Goal: Information Seeking & Learning: Learn about a topic

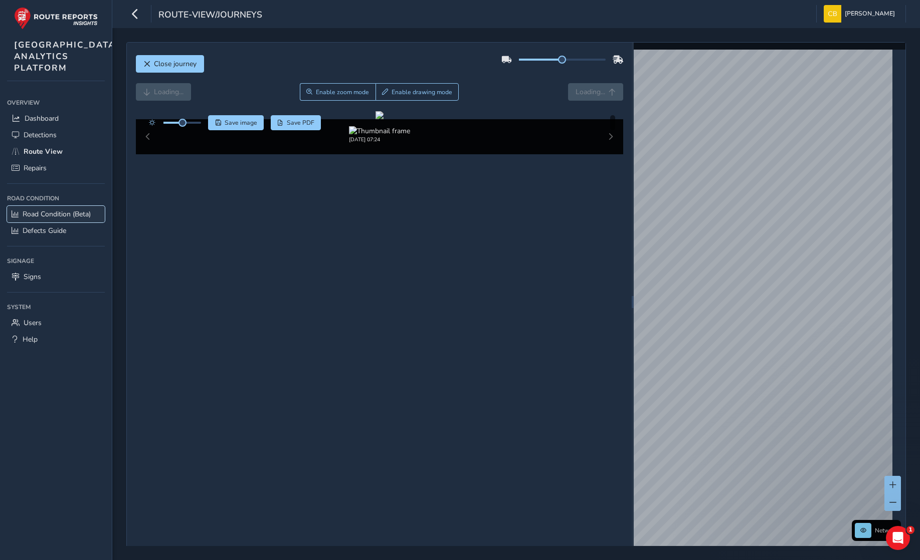
click at [66, 219] on span "Road Condition (Beta)" at bounding box center [57, 215] width 68 height 10
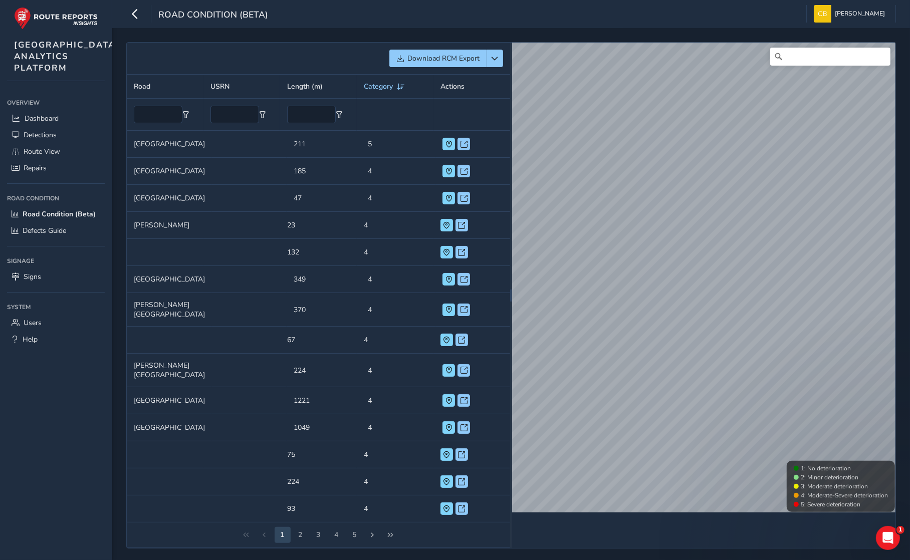
click at [182, 141] on td "Road Buckingham Gate" at bounding box center [169, 144] width 85 height 27
click at [461, 141] on span at bounding box center [464, 144] width 7 height 7
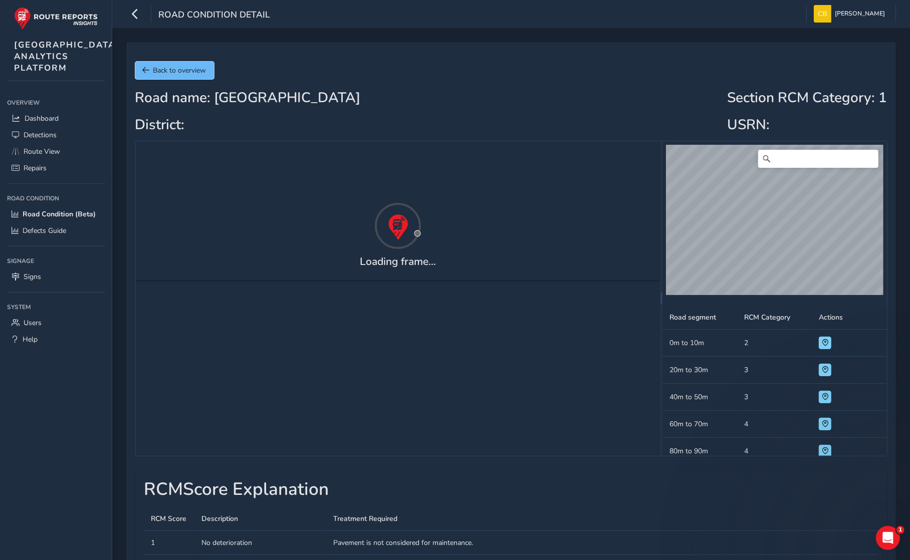
click at [175, 64] on button "Back to overview" at bounding box center [174, 71] width 79 height 18
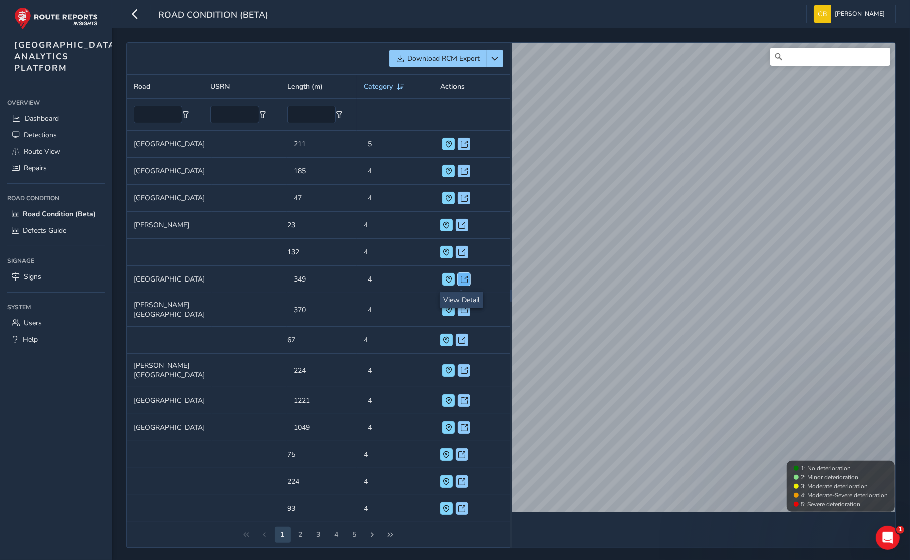
click at [464, 283] on span at bounding box center [464, 279] width 7 height 7
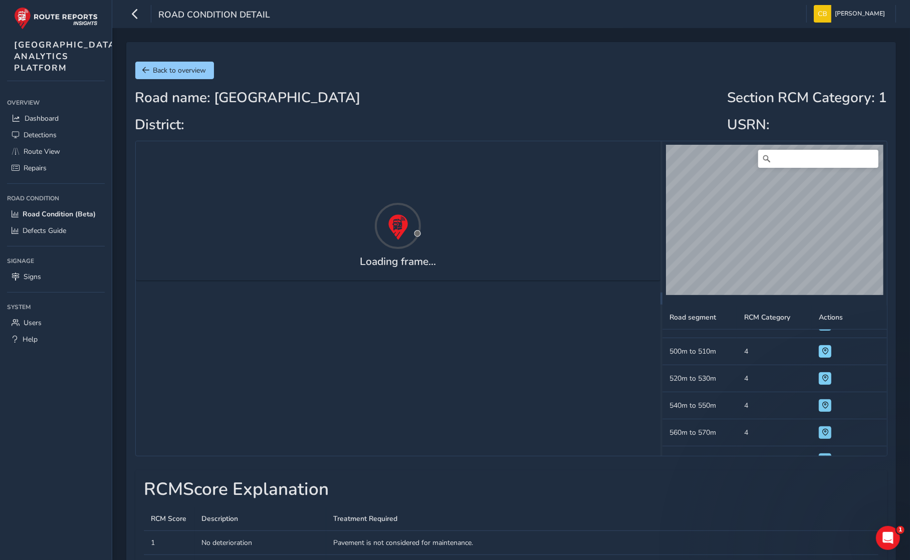
scroll to position [798, 0]
click at [194, 52] on div "Back to overview Road name: Perimeter Road North District: Section RCM Category…" at bounding box center [511, 438] width 770 height 793
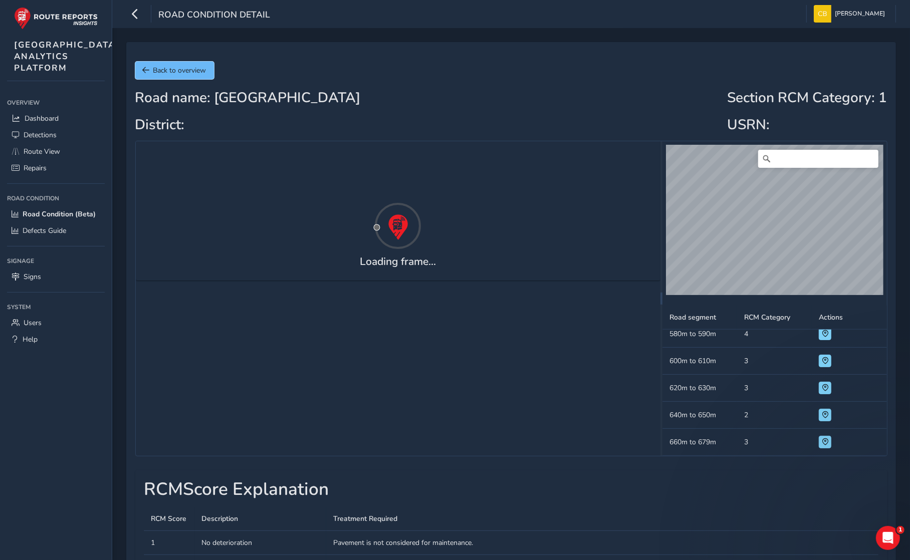
click at [195, 66] on span "Back to overview" at bounding box center [179, 71] width 53 height 10
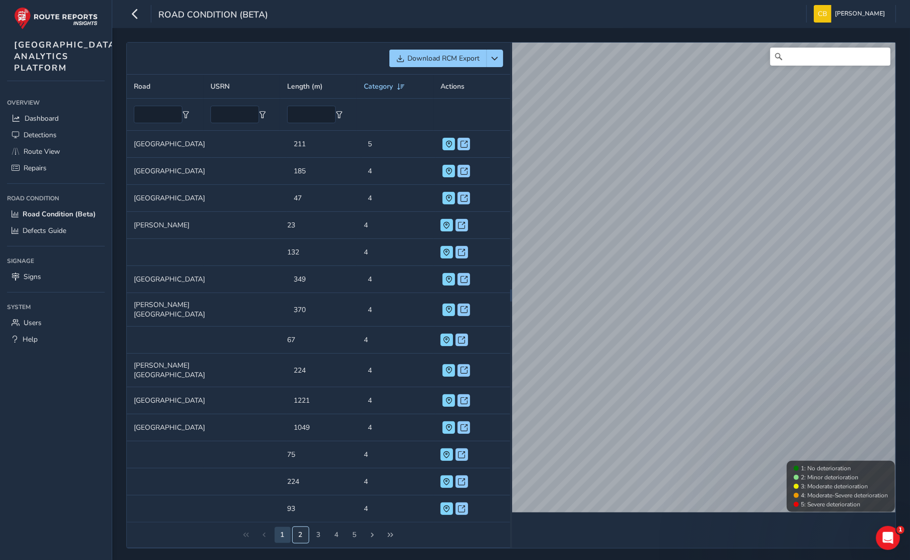
click at [302, 541] on button "2" at bounding box center [301, 535] width 16 height 16
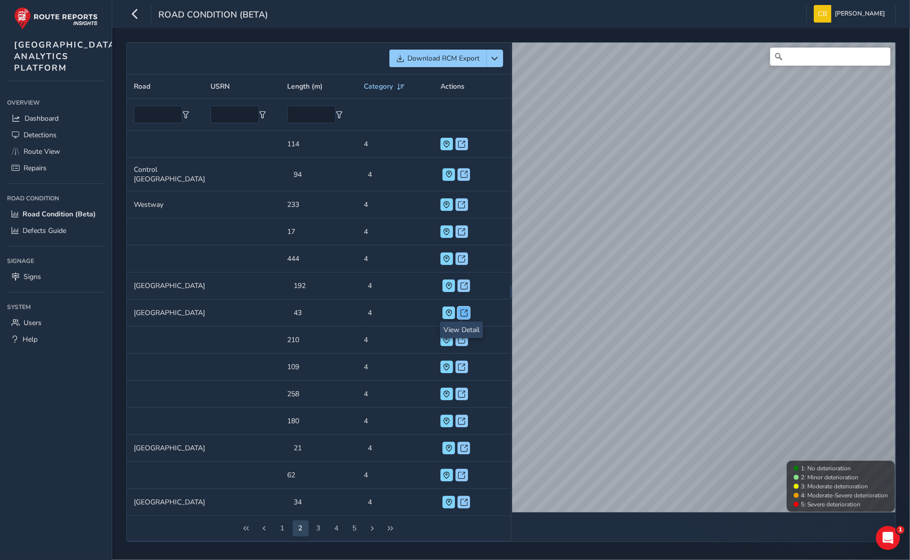
click at [461, 311] on span at bounding box center [464, 313] width 7 height 7
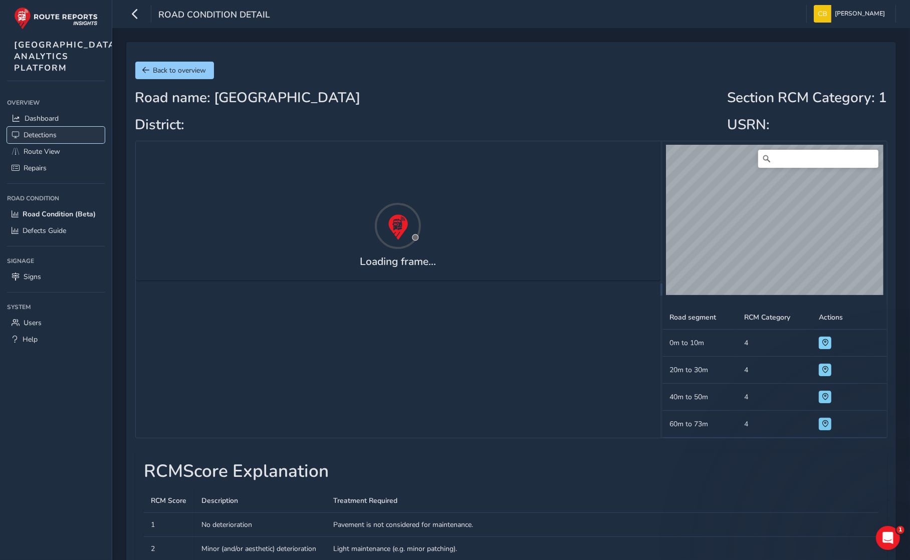
click at [53, 140] on span "Detections" at bounding box center [40, 135] width 33 height 10
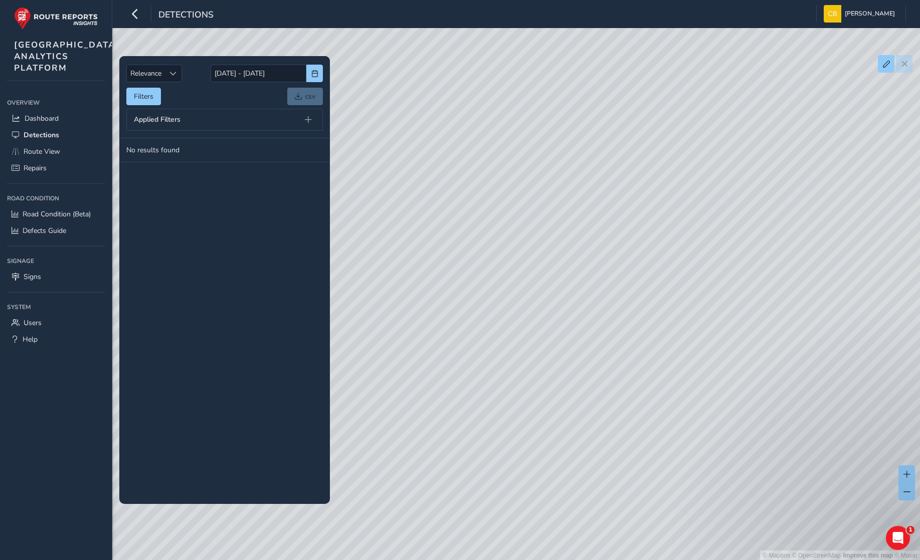
click at [470, 314] on div "© Mapbox © OpenStreetMap Improve this map © Maxar" at bounding box center [460, 280] width 920 height 561
drag, startPoint x: 648, startPoint y: 293, endPoint x: 642, endPoint y: 299, distance: 8.9
click at [477, 294] on div "© Mapbox © OpenStreetMap Improve this map © Maxar" at bounding box center [460, 280] width 920 height 561
drag, startPoint x: 687, startPoint y: 349, endPoint x: 444, endPoint y: 312, distance: 245.4
click at [444, 312] on div "© Mapbox © OpenStreetMap Improve this map © Maxar" at bounding box center [460, 280] width 920 height 561
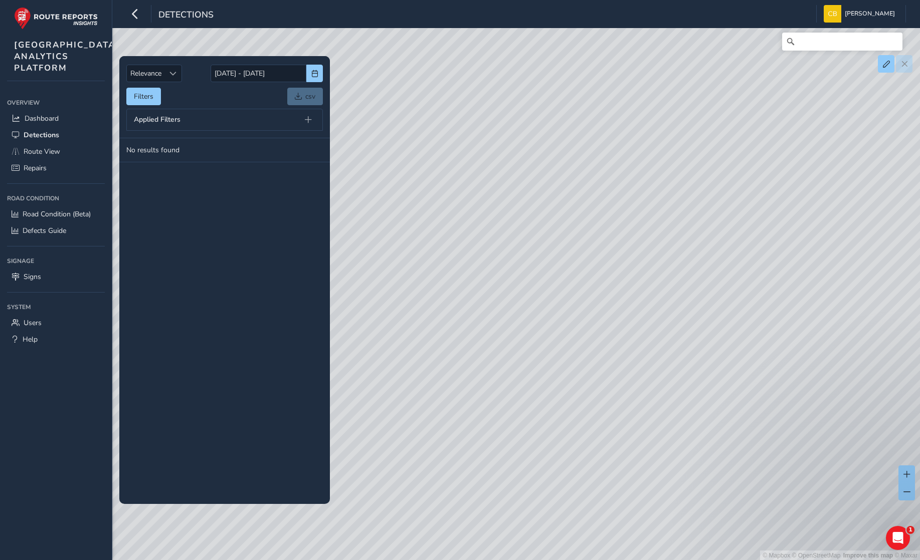
drag, startPoint x: 720, startPoint y: 389, endPoint x: 622, endPoint y: 314, distance: 123.7
click at [621, 315] on div "© Mapbox © OpenStreetMap Improve this map © Maxar" at bounding box center [460, 280] width 920 height 561
drag, startPoint x: 752, startPoint y: 316, endPoint x: 519, endPoint y: 277, distance: 236.4
click at [519, 277] on div "© Mapbox © OpenStreetMap Improve this map © Maxar" at bounding box center [460, 280] width 920 height 561
drag, startPoint x: 717, startPoint y: 271, endPoint x: 524, endPoint y: 275, distance: 193.0
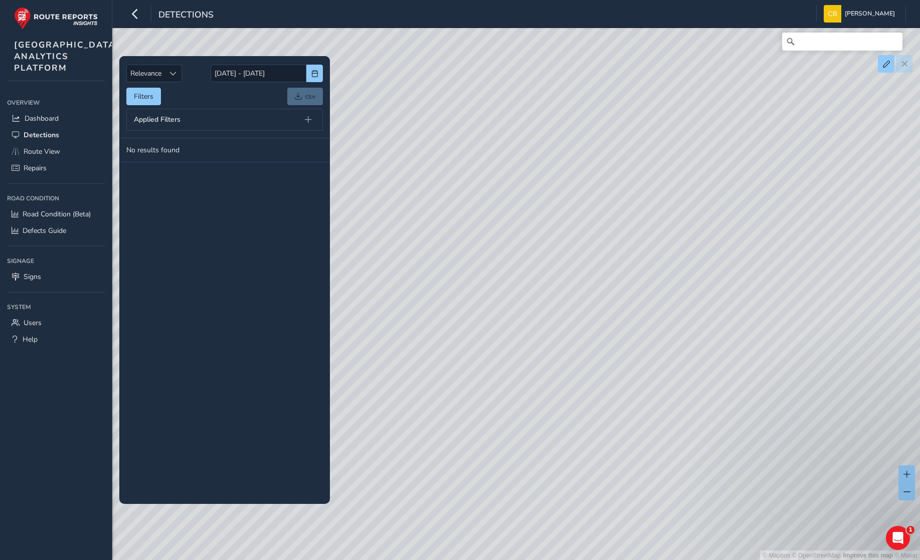
click at [574, 275] on div "© Mapbox © OpenStreetMap Improve this map © Maxar" at bounding box center [460, 280] width 920 height 561
click at [35, 282] on span "Signs" at bounding box center [33, 277] width 18 height 10
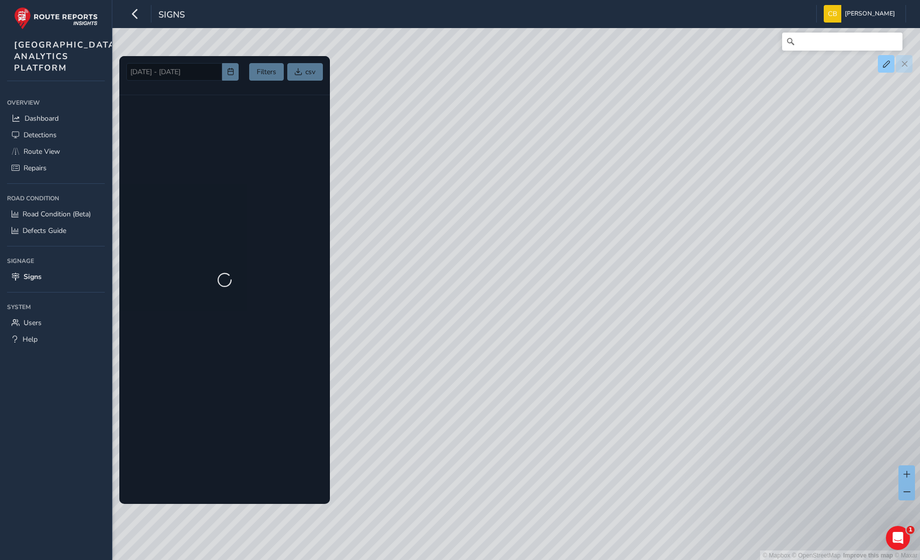
drag, startPoint x: 768, startPoint y: 313, endPoint x: 377, endPoint y: 245, distance: 397.0
click at [374, 245] on div "© Mapbox © OpenStreetMap Improve this map © Maxar" at bounding box center [460, 280] width 920 height 561
drag, startPoint x: 783, startPoint y: 299, endPoint x: 397, endPoint y: 248, distance: 389.4
click at [397, 248] on div "© Mapbox © OpenStreetMap Improve this map © Maxar" at bounding box center [460, 280] width 920 height 561
drag, startPoint x: 713, startPoint y: 234, endPoint x: 598, endPoint y: 253, distance: 116.9
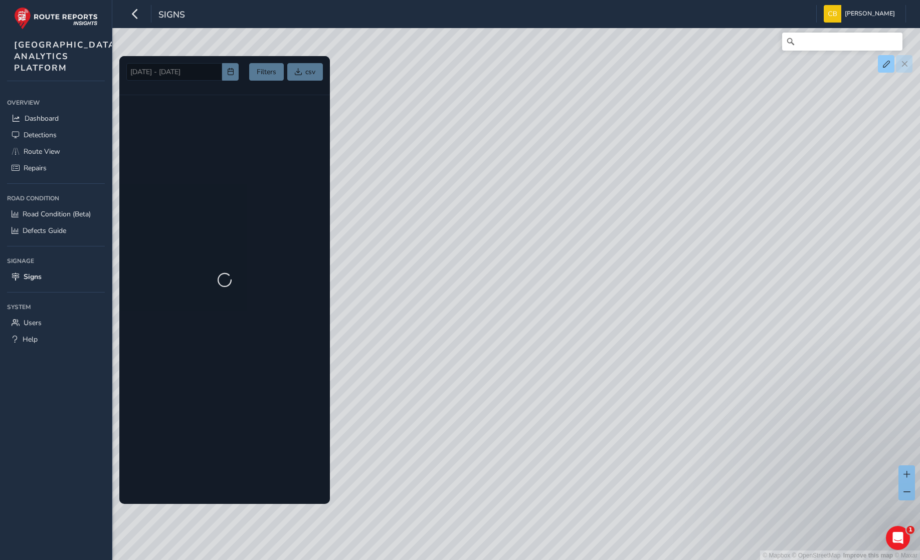
click at [598, 253] on div "© Mapbox © OpenStreetMap Improve this map © Maxar" at bounding box center [460, 280] width 920 height 561
drag, startPoint x: 711, startPoint y: 272, endPoint x: 504, endPoint y: 262, distance: 206.8
click at [506, 264] on div "© Mapbox © OpenStreetMap Improve this map © Maxar" at bounding box center [460, 280] width 920 height 561
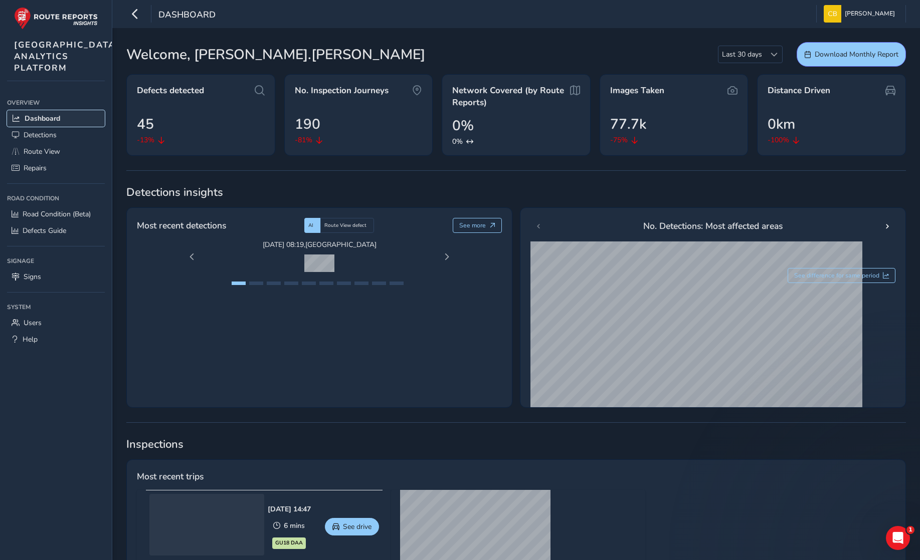
click at [44, 123] on span "Dashboard" at bounding box center [43, 119] width 36 height 10
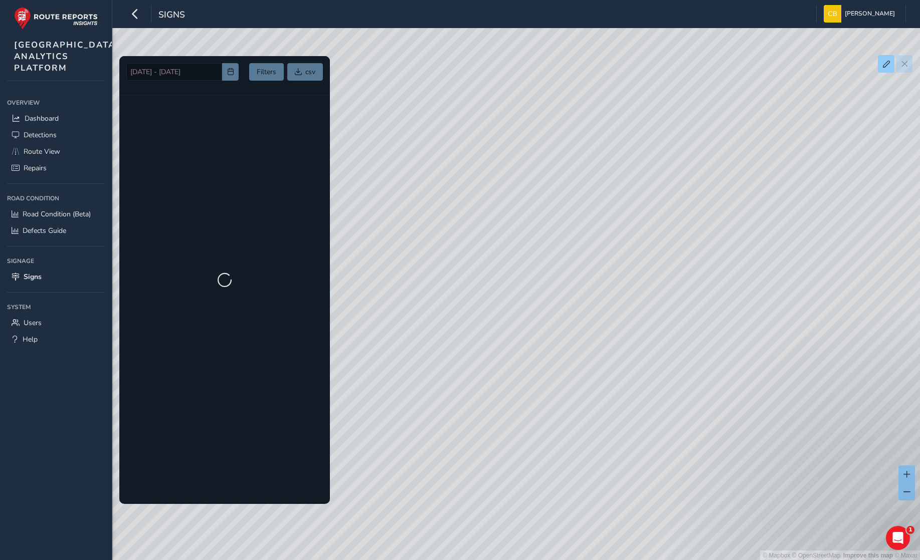
click at [417, 264] on div "© Mapbox © OpenStreetMap Improve this map © Maxar" at bounding box center [460, 280] width 920 height 561
drag, startPoint x: 753, startPoint y: 286, endPoint x: 430, endPoint y: 264, distance: 324.1
click at [430, 264] on div "© Mapbox © OpenStreetMap Improve this map © Maxar" at bounding box center [460, 280] width 920 height 561
drag, startPoint x: 749, startPoint y: 276, endPoint x: 564, endPoint y: 259, distance: 186.3
click at [557, 259] on div "© Mapbox © OpenStreetMap Improve this map © Maxar" at bounding box center [460, 280] width 920 height 561
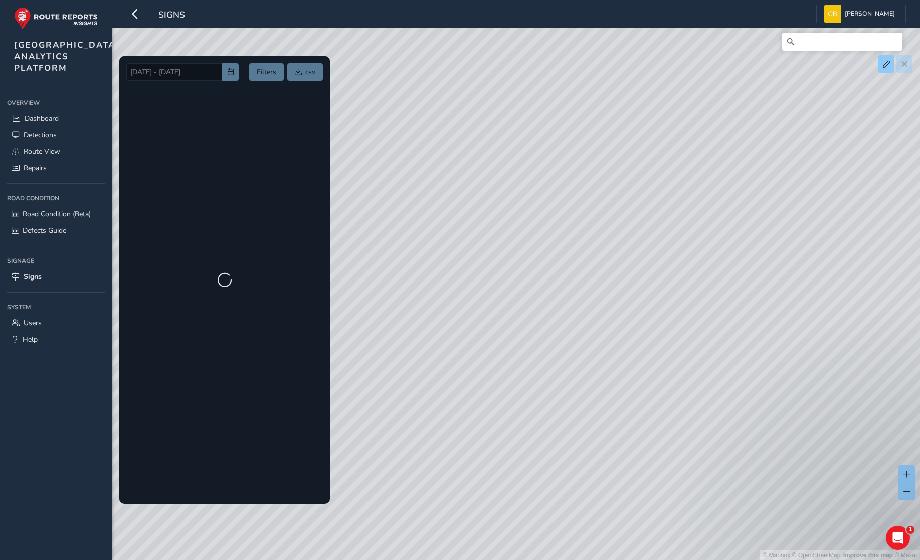
drag, startPoint x: 799, startPoint y: 241, endPoint x: 623, endPoint y: 297, distance: 184.8
click at [623, 297] on div "© Mapbox © OpenStreetMap Improve this map © Maxar" at bounding box center [460, 280] width 920 height 561
drag, startPoint x: 631, startPoint y: 234, endPoint x: 586, endPoint y: 235, distance: 44.1
click at [586, 235] on div "© Mapbox © OpenStreetMap Improve this map © Maxar" at bounding box center [460, 280] width 920 height 561
drag, startPoint x: 721, startPoint y: 234, endPoint x: 612, endPoint y: 272, distance: 115.7
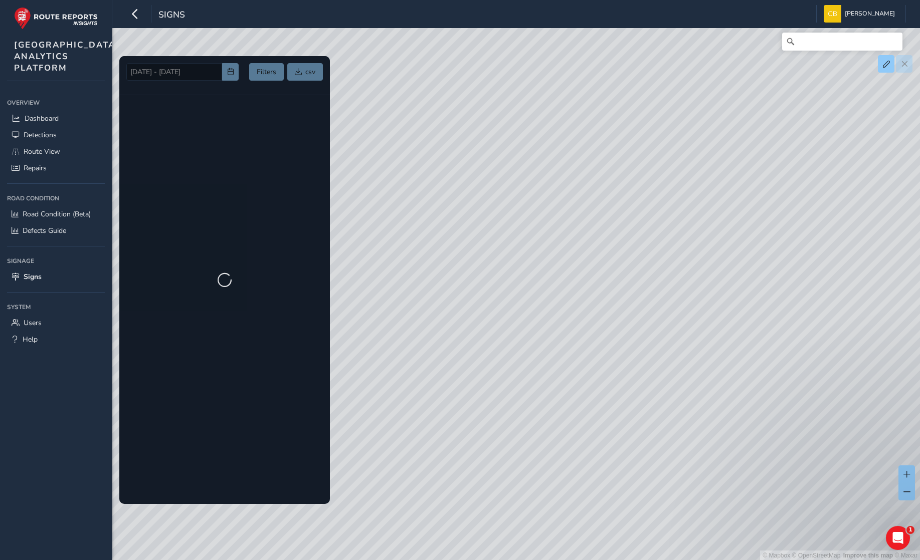
click at [612, 272] on div "© Mapbox © OpenStreetMap Improve this map © Maxar" at bounding box center [460, 280] width 920 height 561
drag, startPoint x: 713, startPoint y: 207, endPoint x: 527, endPoint y: 260, distance: 193.8
click at [464, 289] on div "© Mapbox © OpenStreetMap Improve this map © Maxar" at bounding box center [460, 280] width 920 height 561
drag, startPoint x: 685, startPoint y: 219, endPoint x: 508, endPoint y: 293, distance: 192.5
click at [508, 293] on div "© Mapbox © OpenStreetMap Improve this map © Maxar" at bounding box center [460, 280] width 920 height 561
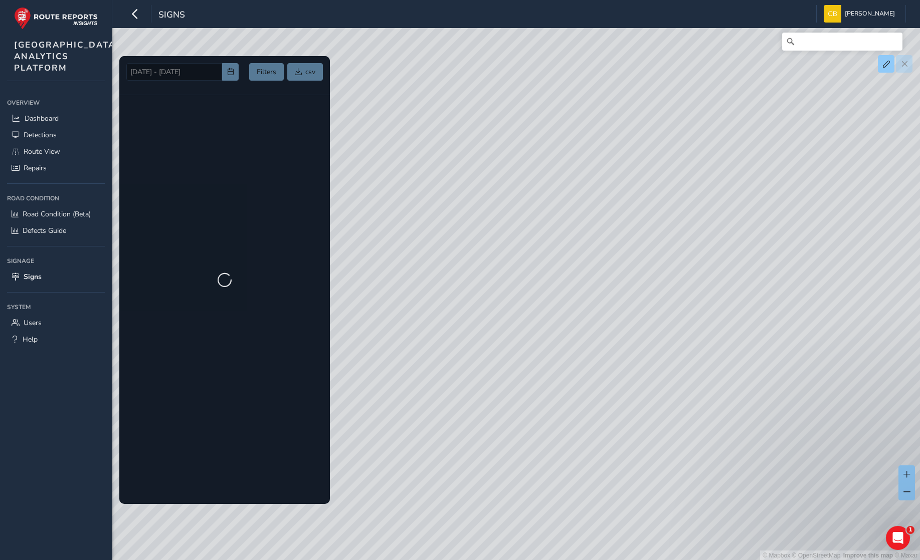
drag, startPoint x: 574, startPoint y: 374, endPoint x: 673, endPoint y: 254, distance: 155.6
click at [673, 254] on div "© Mapbox © OpenStreetMap Improve this map © Maxar" at bounding box center [460, 280] width 920 height 561
click at [32, 223] on link "Road Condition (Beta)" at bounding box center [56, 214] width 98 height 17
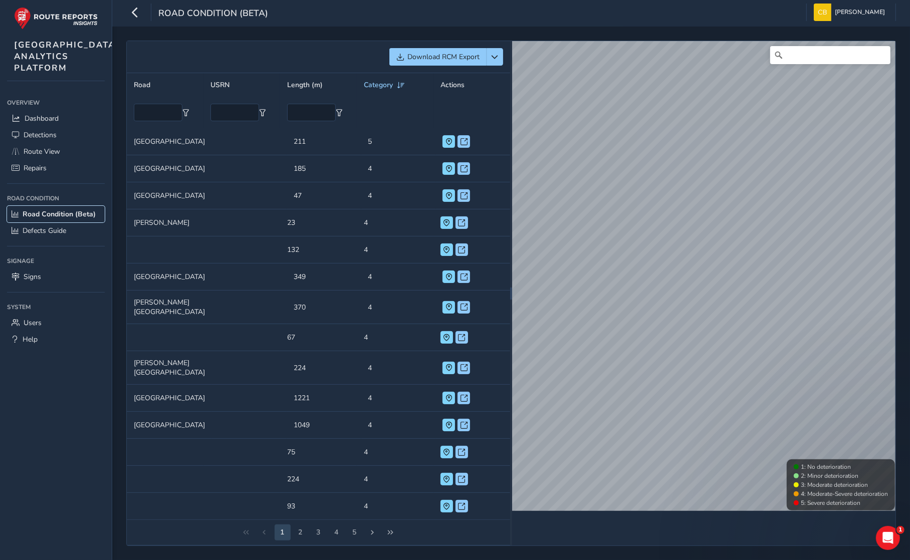
scroll to position [9, 0]
click at [302, 534] on button "2" at bounding box center [301, 533] width 16 height 16
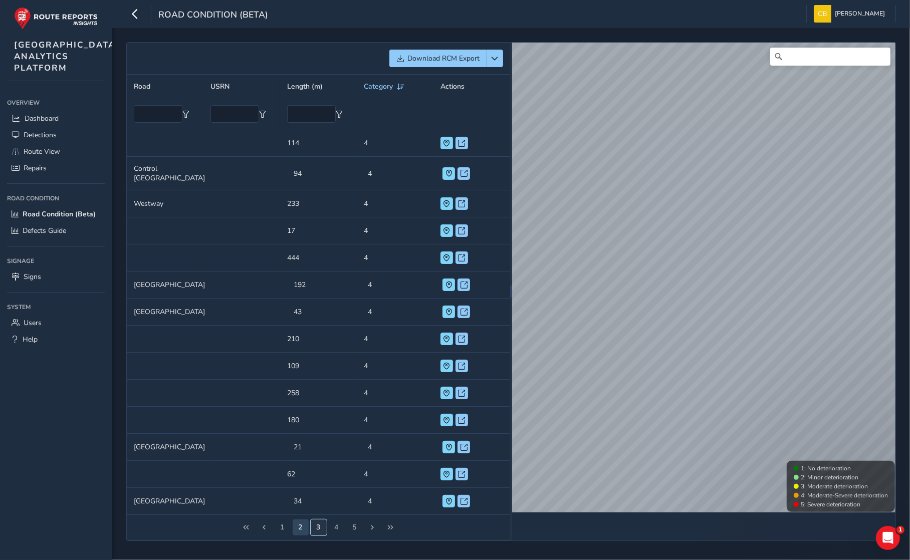
click at [322, 532] on button "3" at bounding box center [319, 528] width 16 height 16
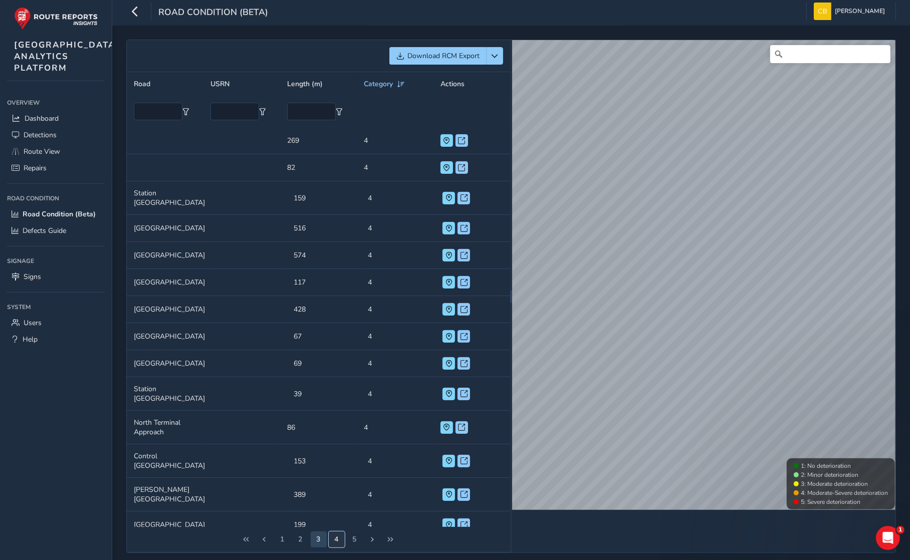
click at [337, 541] on button "4" at bounding box center [337, 540] width 16 height 16
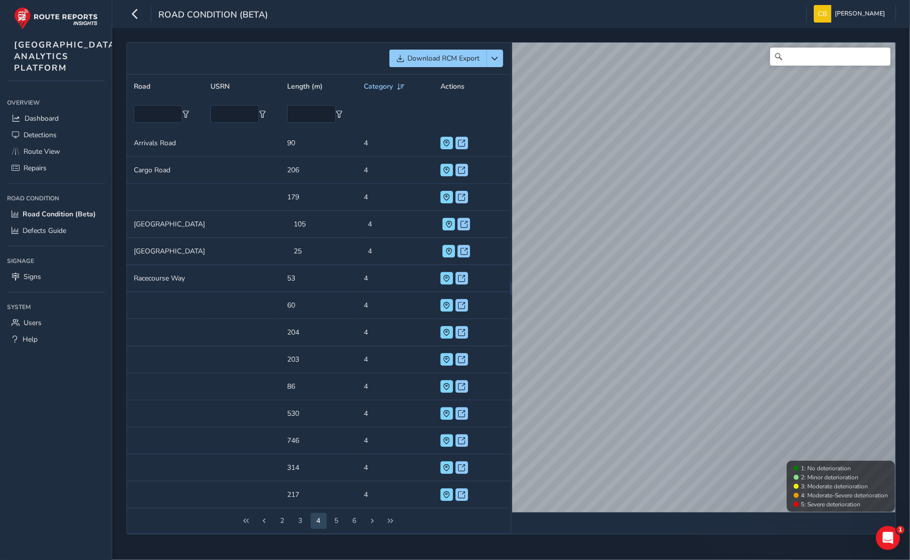
click at [352, 534] on div "2 3 4 5 6" at bounding box center [318, 522] width 383 height 26
click at [331, 529] on button "5" at bounding box center [337, 521] width 16 height 16
click at [337, 529] on button "6" at bounding box center [337, 521] width 16 height 16
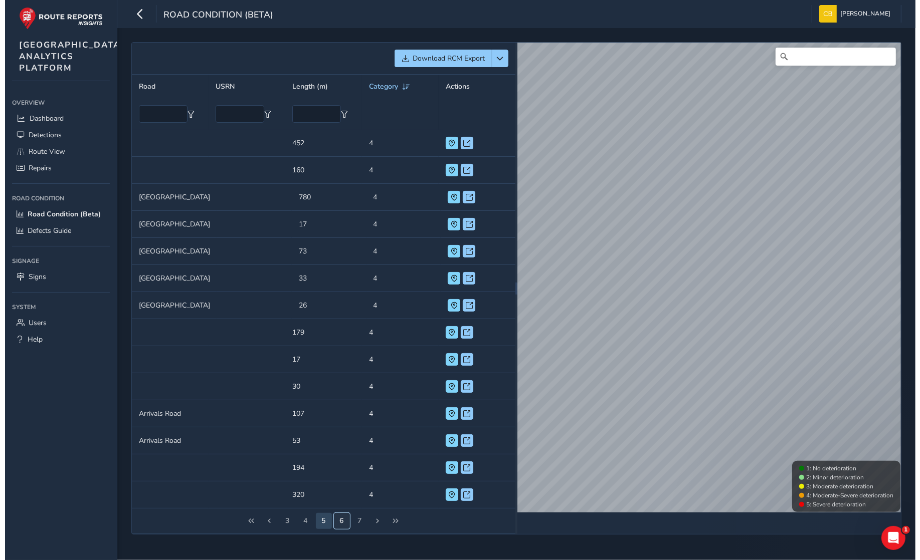
scroll to position [0, 0]
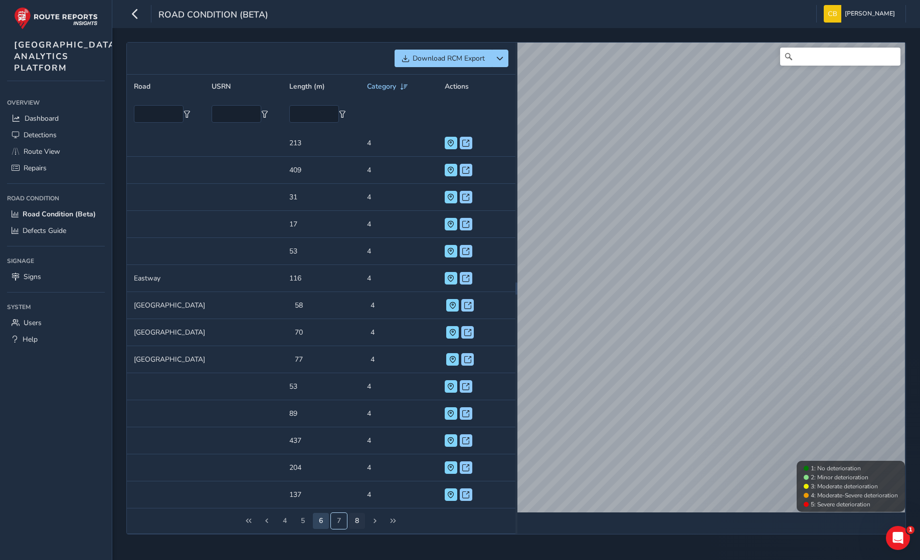
click at [334, 521] on button "7" at bounding box center [339, 521] width 16 height 16
click at [351, 520] on button "9" at bounding box center [357, 521] width 16 height 16
click at [356, 529] on button "11" at bounding box center [357, 521] width 16 height 16
click at [265, 525] on span "Previous Page" at bounding box center [266, 521] width 7 height 7
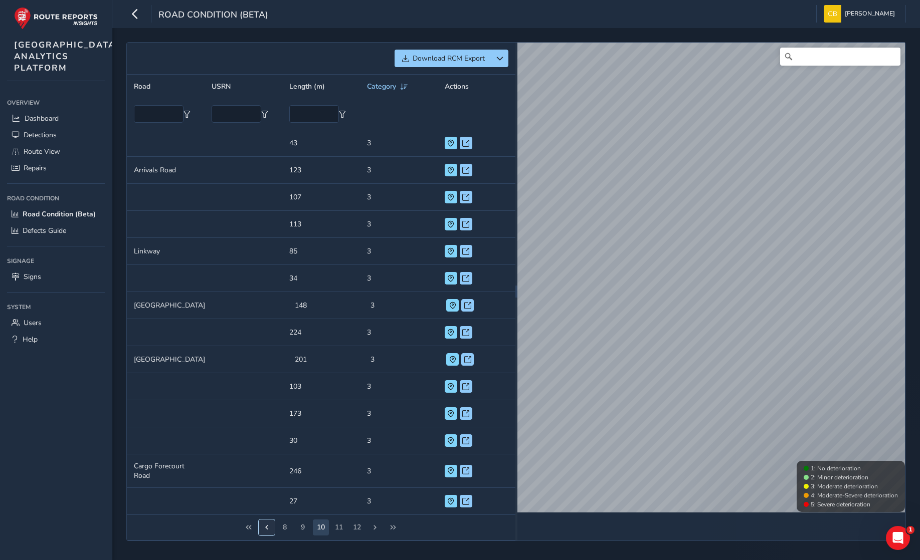
click at [265, 530] on span "Previous Page" at bounding box center [266, 527] width 7 height 7
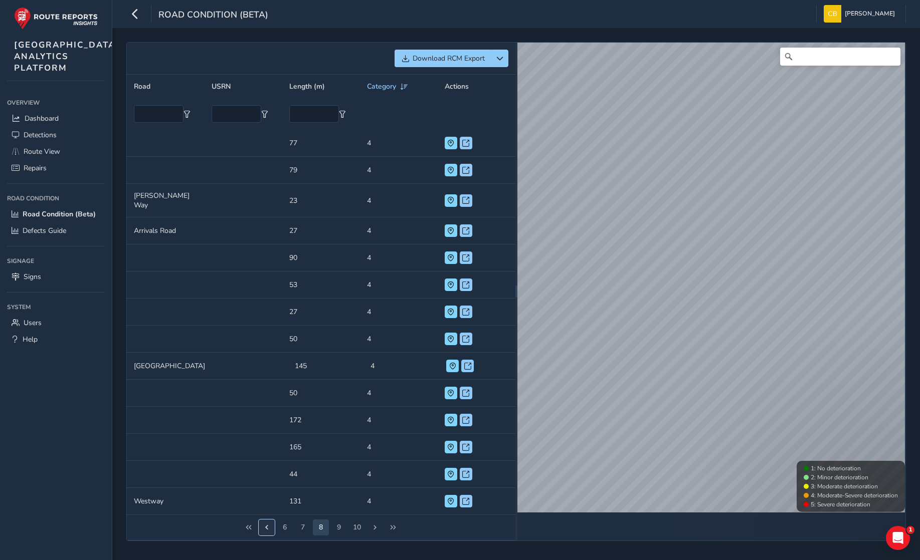
click at [265, 530] on span "Previous Page" at bounding box center [266, 527] width 7 height 7
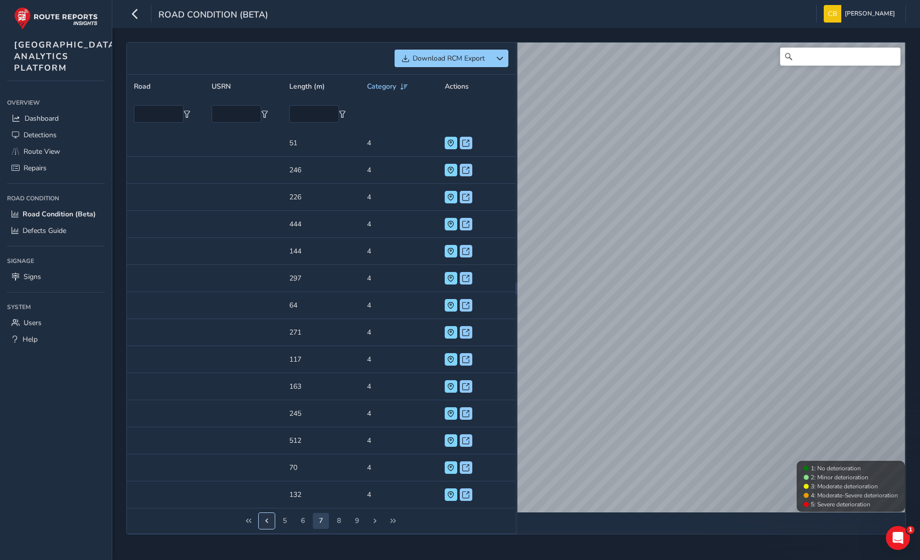
click at [265, 529] on button "Previous Page" at bounding box center [267, 521] width 16 height 16
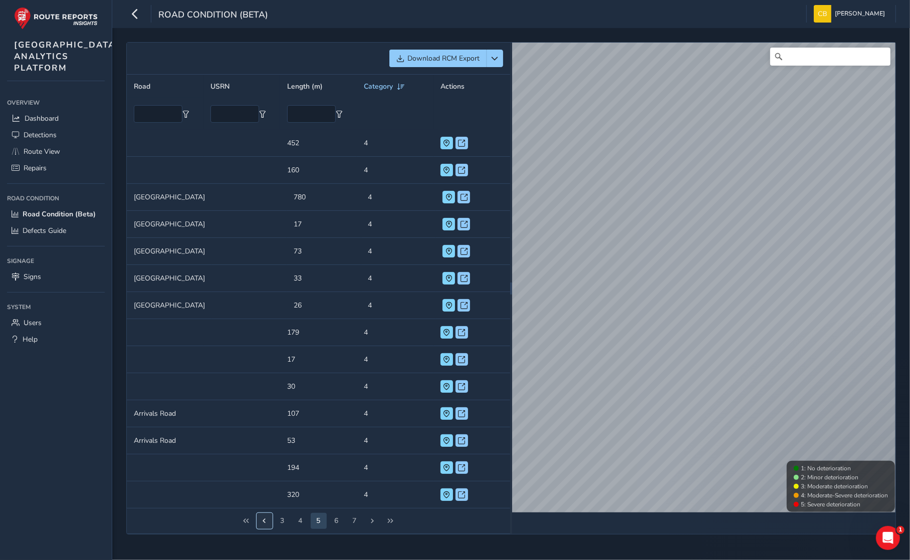
click at [268, 529] on button "Previous Page" at bounding box center [265, 521] width 16 height 16
click at [270, 529] on button "Previous Page" at bounding box center [265, 521] width 16 height 16
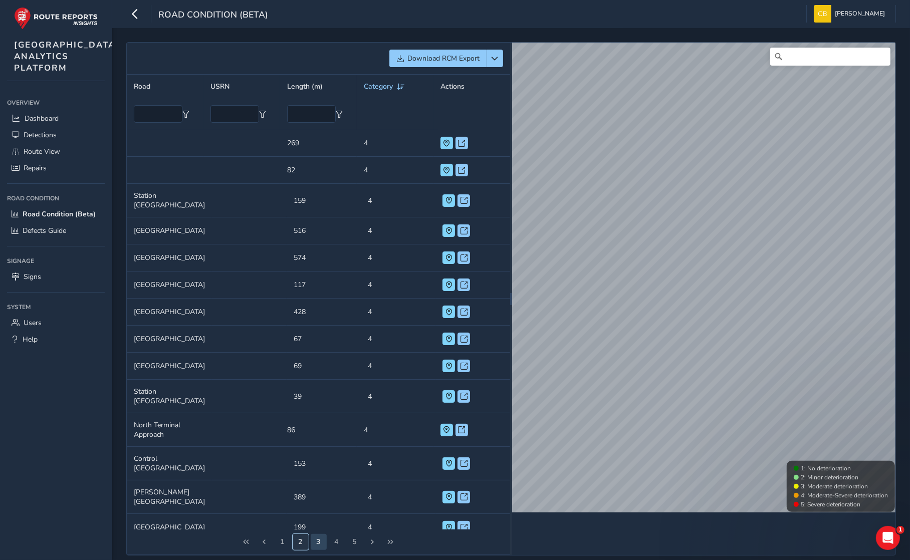
click at [294, 546] on button "2" at bounding box center [301, 542] width 16 height 16
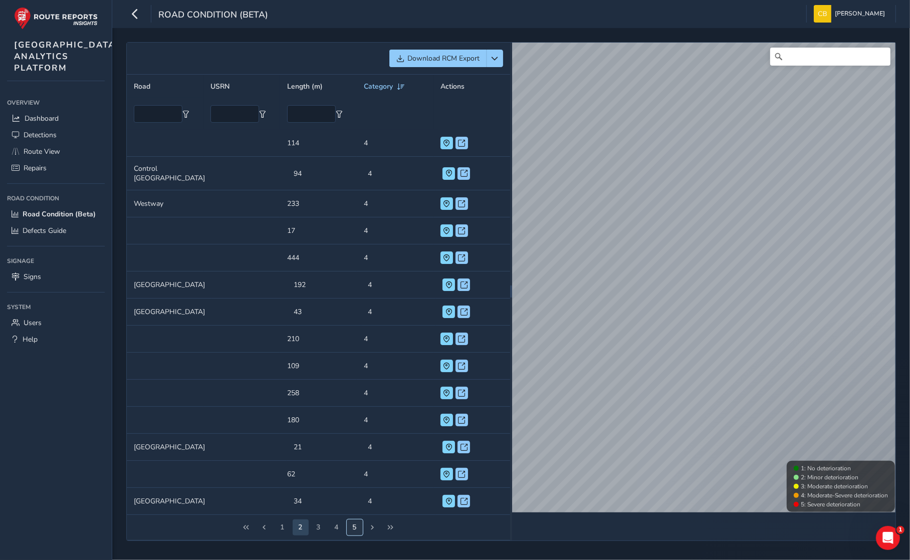
click at [353, 535] on button "5" at bounding box center [355, 528] width 16 height 16
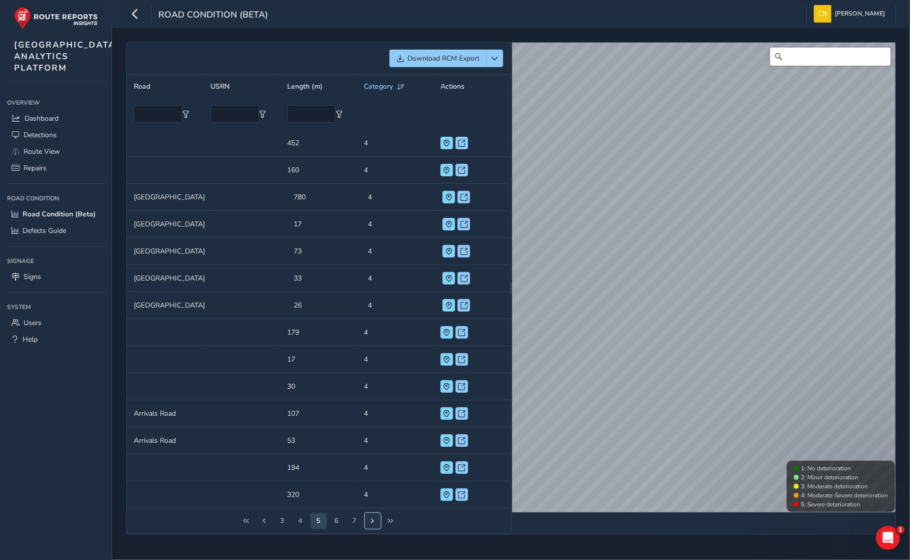
click at [371, 525] on span "Next Page" at bounding box center [372, 521] width 7 height 7
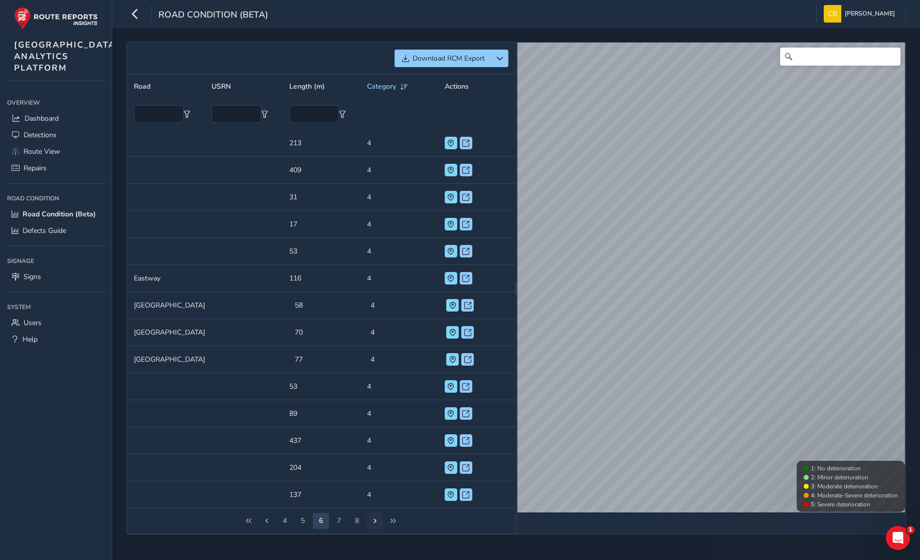
click at [371, 543] on div "Download RCM Export Road USRN Length (m) Category Actions Road USRN Length (m) …" at bounding box center [516, 294] width 808 height 532
click at [374, 525] on span "Next Page" at bounding box center [374, 521] width 7 height 7
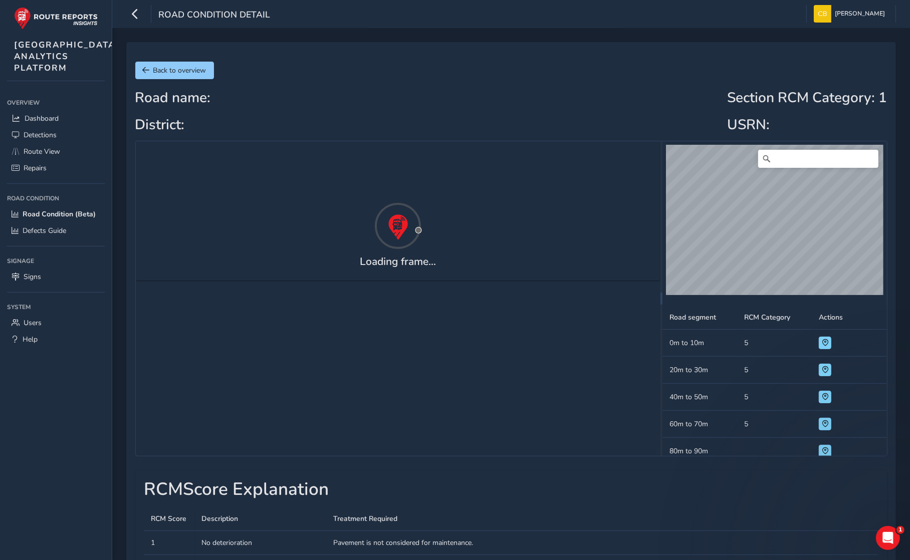
click at [557, 123] on div "Road name: District: Section RCM Category : 1 USRN:" at bounding box center [511, 115] width 752 height 51
